Goal: Navigation & Orientation: Find specific page/section

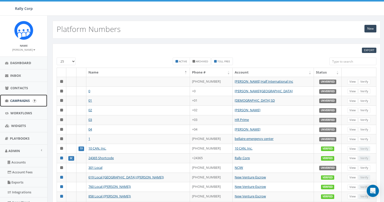
click at [21, 103] on link "Campaigns" at bounding box center [23, 101] width 47 height 12
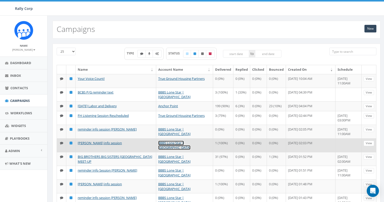
click at [173, 143] on link "BBBS Lone Star | [GEOGRAPHIC_DATA]" at bounding box center [174, 145] width 32 height 9
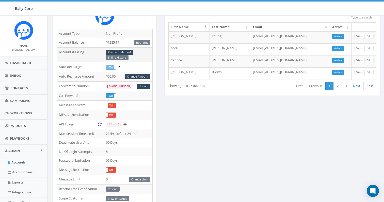
scroll to position [163, 0]
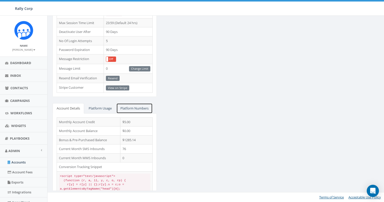
click at [129, 107] on link "Platform Numbers" at bounding box center [134, 108] width 36 height 10
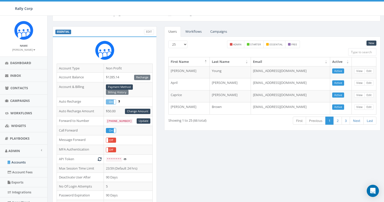
scroll to position [0, 0]
